Goal: Find specific page/section: Find specific page/section

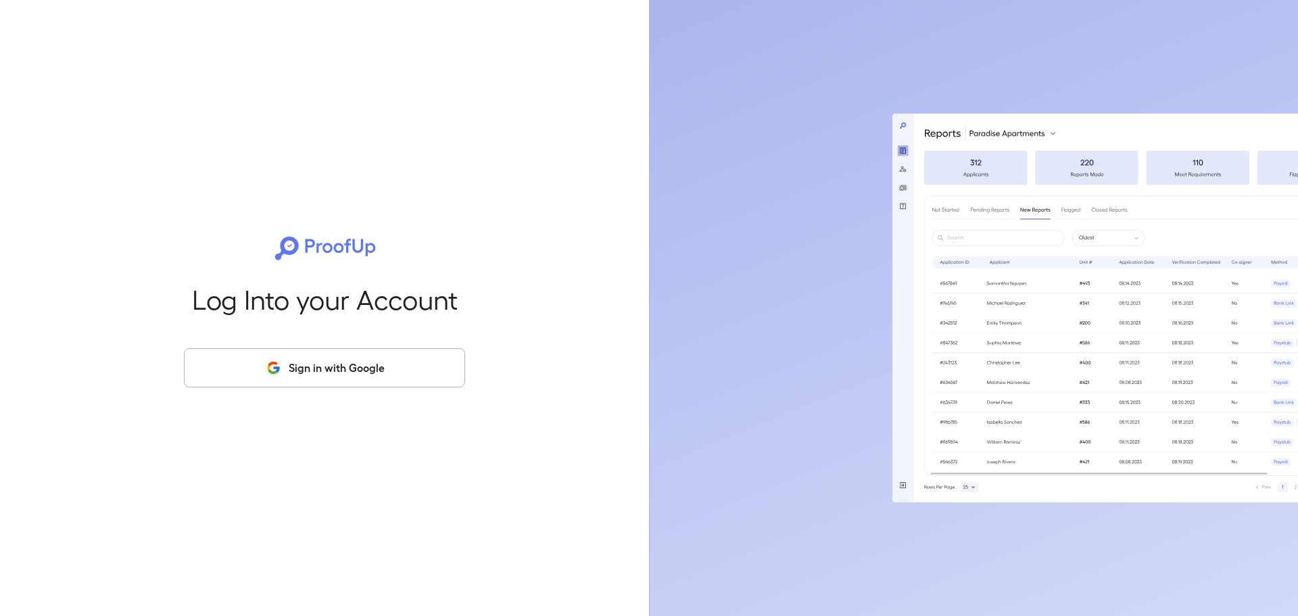
drag, startPoint x: 341, startPoint y: 372, endPoint x: 347, endPoint y: 363, distance: 11.3
click at [341, 371] on button "Sign in with Google" at bounding box center [324, 367] width 281 height 39
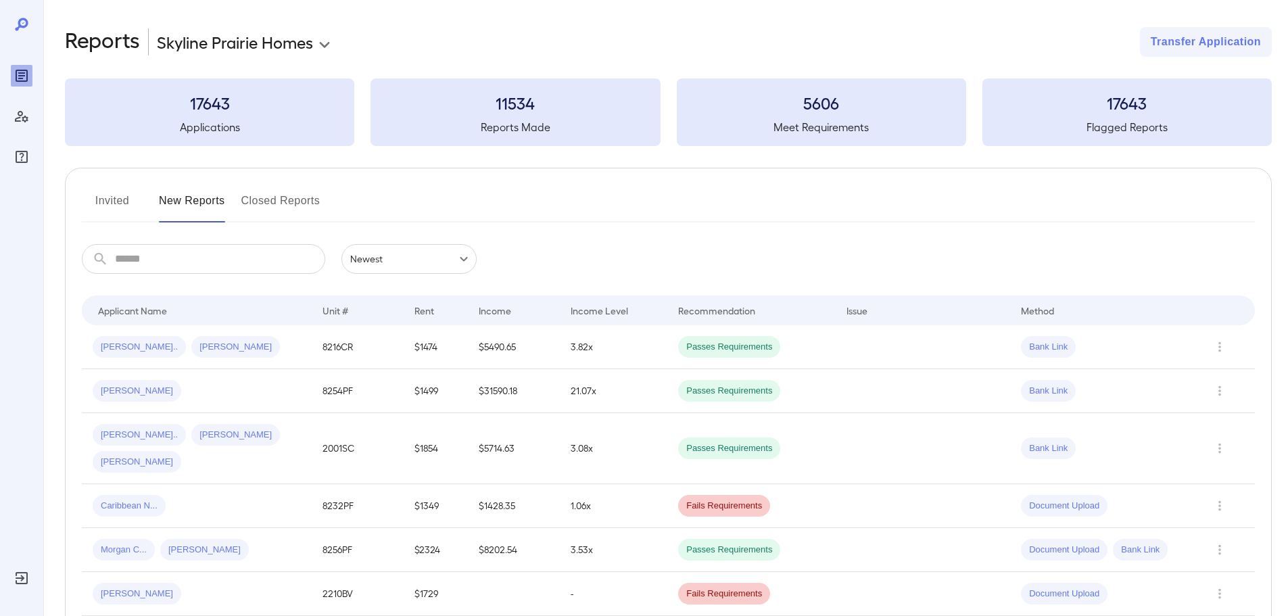
scroll to position [68, 0]
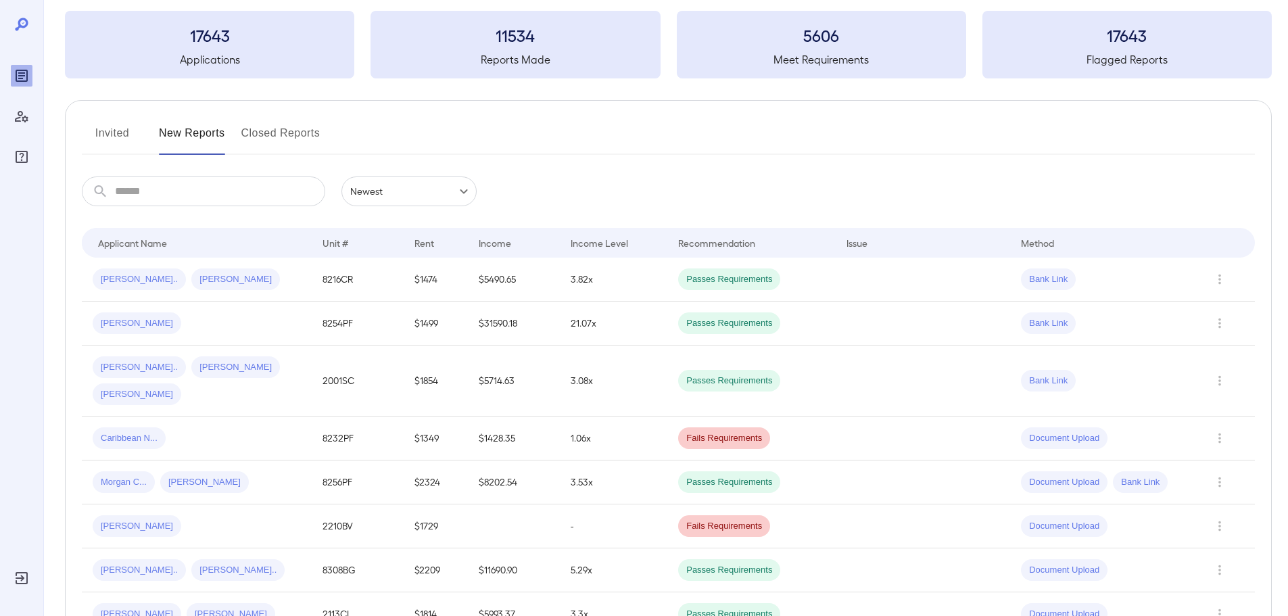
click at [114, 139] on button "Invited" at bounding box center [112, 138] width 61 height 32
